Goal: Transaction & Acquisition: Purchase product/service

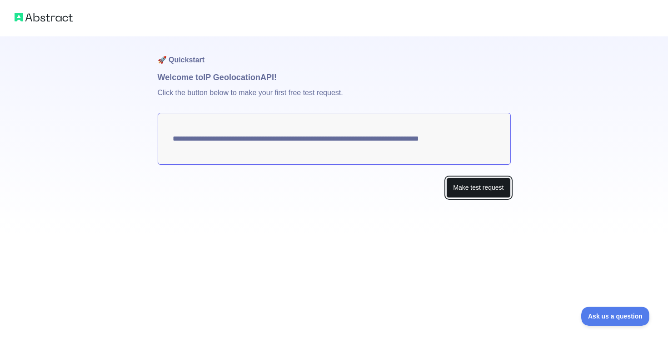
click at [469, 185] on button "Make test request" at bounding box center [478, 187] width 64 height 20
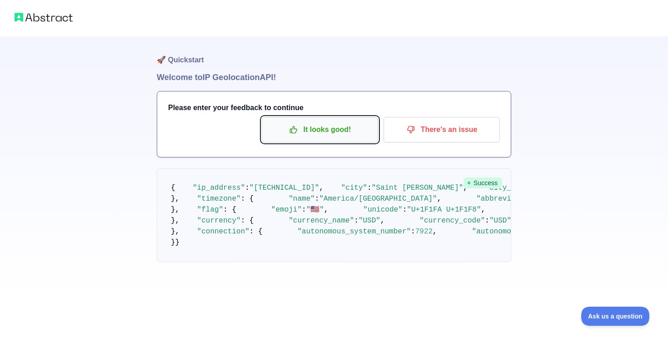
click at [349, 131] on p "It looks good!" at bounding box center [320, 129] width 103 height 15
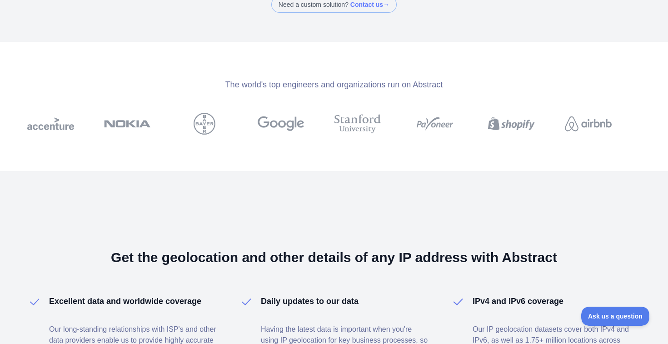
scroll to position [611, 0]
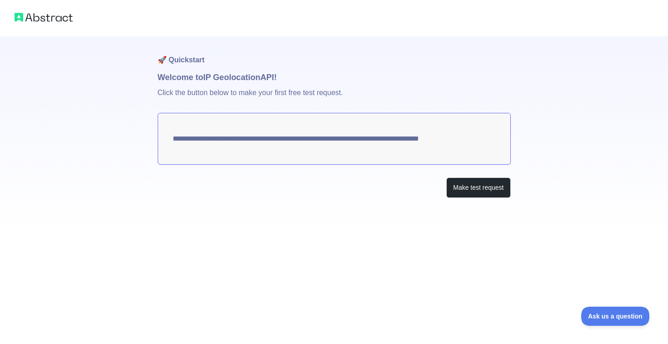
click at [29, 16] on img at bounding box center [44, 17] width 58 height 13
